Goal: Task Accomplishment & Management: Manage account settings

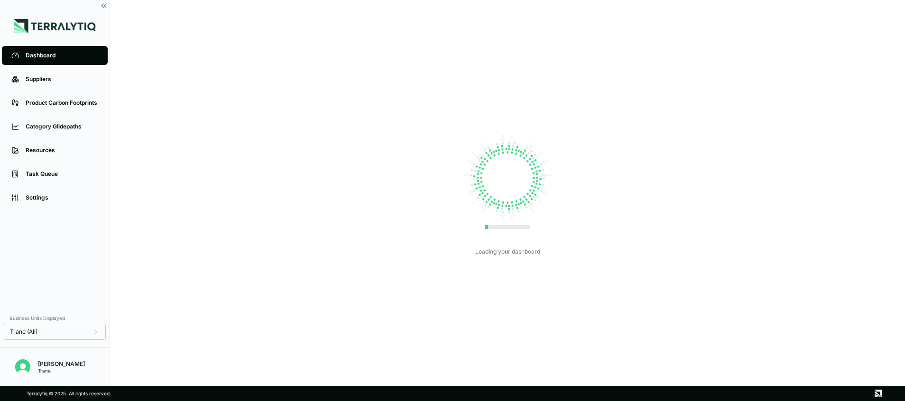
click at [50, 362] on div "[PERSON_NAME]" at bounding box center [61, 364] width 47 height 8
click at [24, 367] on img "Open user button" at bounding box center [22, 366] width 15 height 15
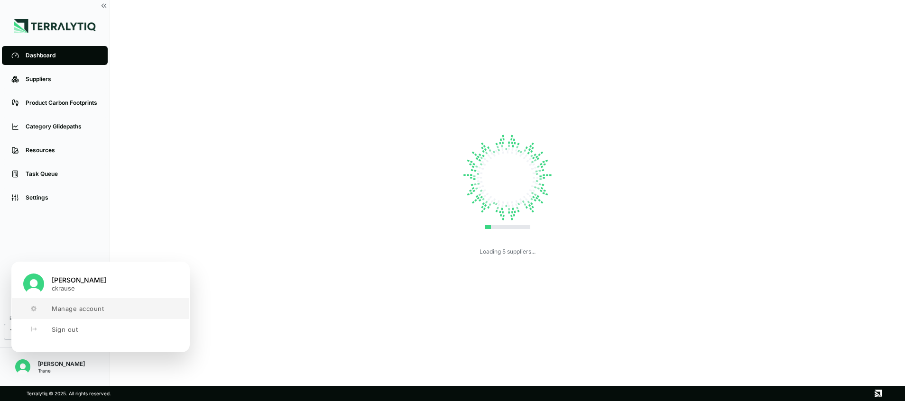
click at [92, 310] on span "Manage account" at bounding box center [78, 309] width 52 height 8
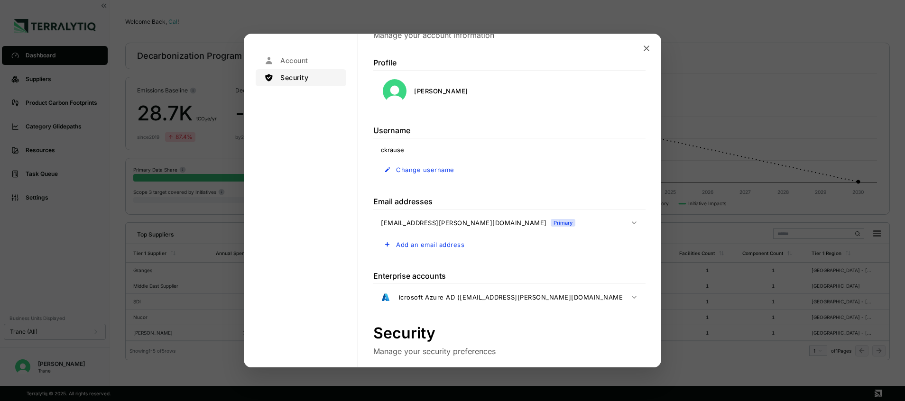
scroll to position [13, 0]
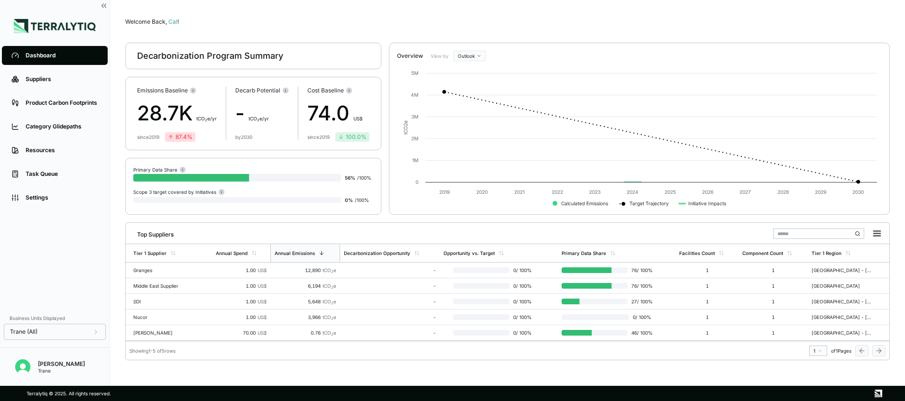
click at [61, 364] on div "Cal Krause" at bounding box center [61, 364] width 47 height 8
click at [23, 364] on img "Open user button" at bounding box center [22, 366] width 15 height 15
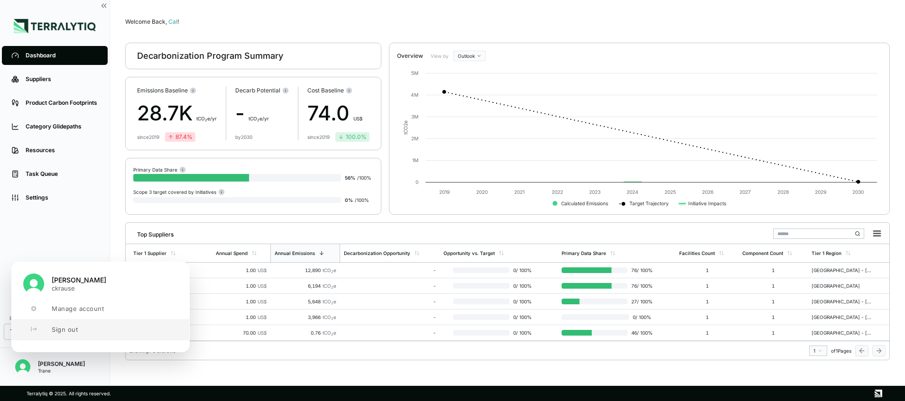
click at [60, 332] on span "Sign out" at bounding box center [65, 330] width 26 height 8
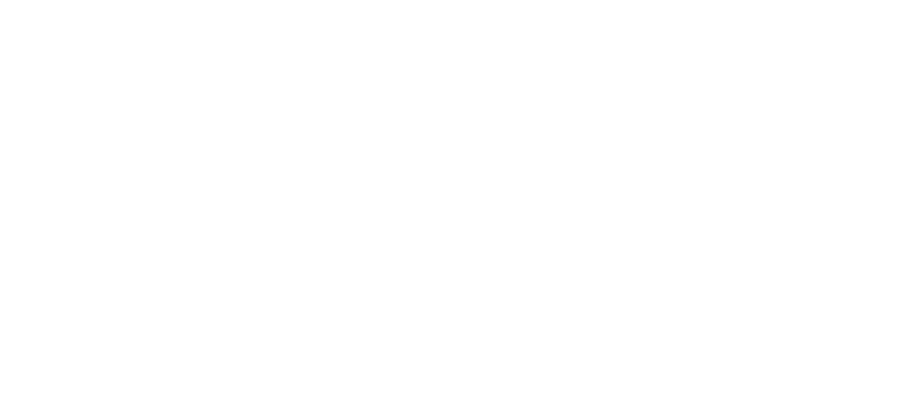
click at [185, 158] on div at bounding box center [452, 200] width 905 height 401
